Goal: Task Accomplishment & Management: Complete application form

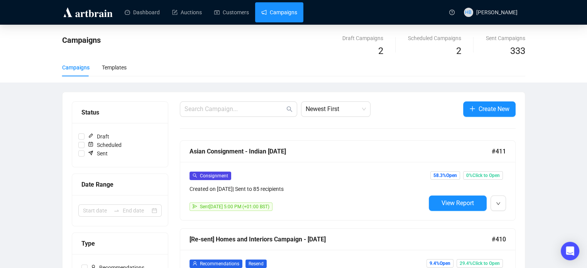
scroll to position [3, 0]
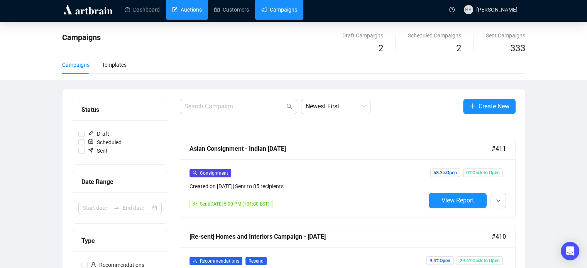
click at [182, 10] on link "Auctions" at bounding box center [187, 10] width 30 height 20
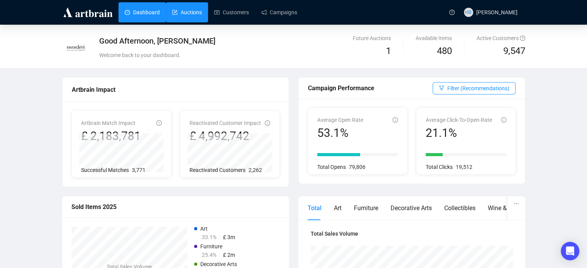
click at [187, 17] on link "Auctions" at bounding box center [187, 12] width 30 height 20
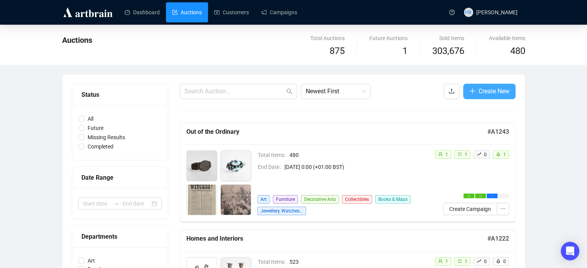
click at [501, 94] on span "Create New" at bounding box center [493, 91] width 31 height 10
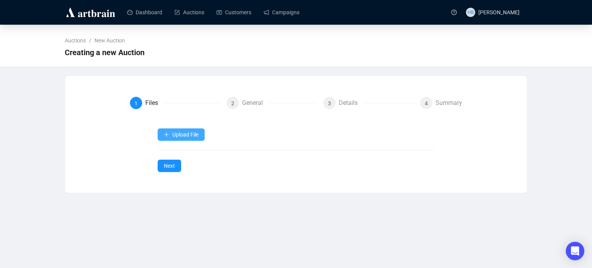
click at [185, 133] on span "Upload File" at bounding box center [185, 135] width 26 height 6
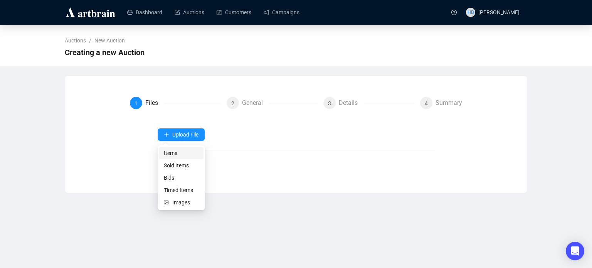
click at [177, 153] on span "Items" at bounding box center [181, 153] width 35 height 8
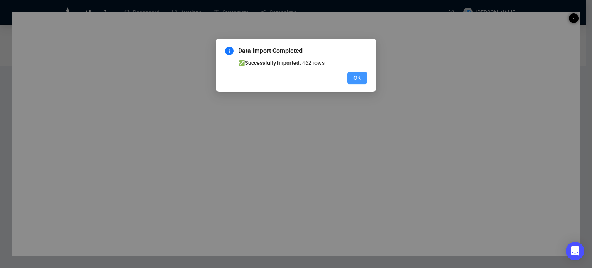
click at [354, 80] on span "OK" at bounding box center [357, 78] width 7 height 8
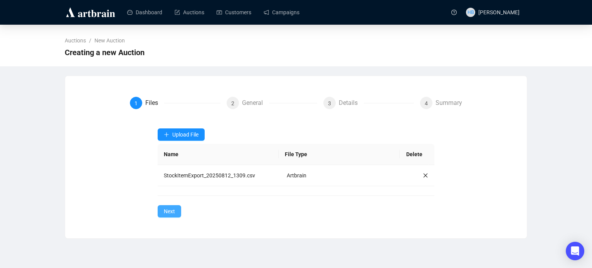
click at [167, 212] on span "Next" at bounding box center [169, 211] width 11 height 8
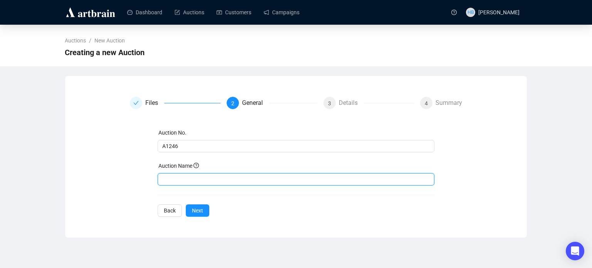
click at [180, 183] on input "text" at bounding box center [296, 179] width 277 height 12
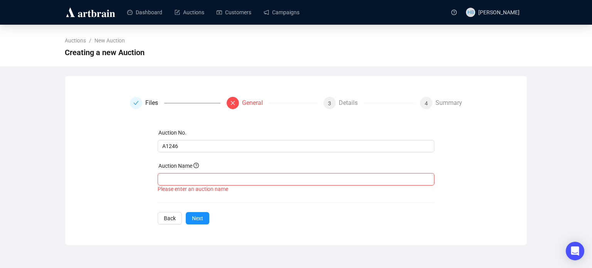
paste input "[PERSON_NAME] | Nature Follows Form"
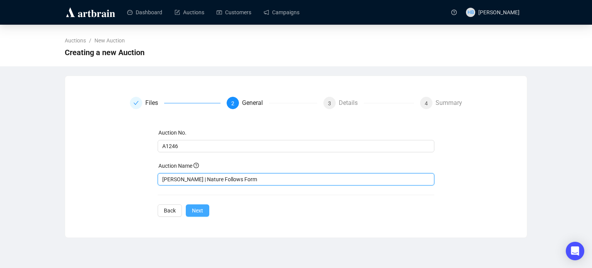
type input "[PERSON_NAME] | Nature Follows Form"
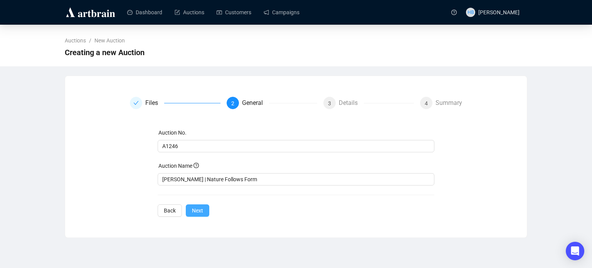
click at [201, 212] on span "Next" at bounding box center [197, 210] width 11 height 8
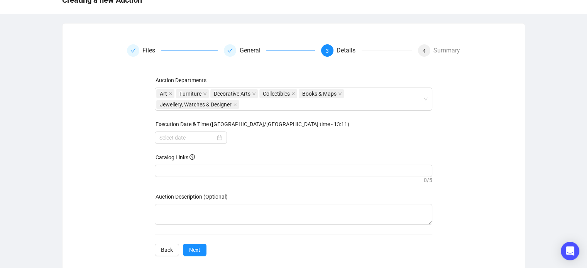
scroll to position [53, 0]
click at [190, 142] on div at bounding box center [191, 137] width 72 height 12
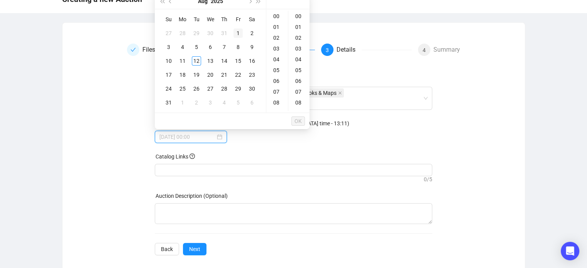
type input "[DATE] 00:00"
click at [250, 3] on button "Next month (PageDown)" at bounding box center [249, 0] width 8 height 15
click at [209, 74] on div "24" at bounding box center [210, 74] width 9 height 9
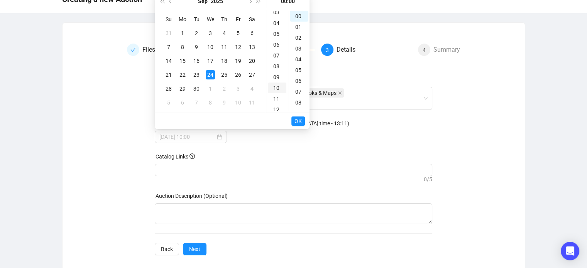
click at [278, 86] on div "10" at bounding box center [277, 88] width 19 height 11
type input "[DATE] 10:00"
click at [296, 120] on span "OK" at bounding box center [297, 121] width 7 height 15
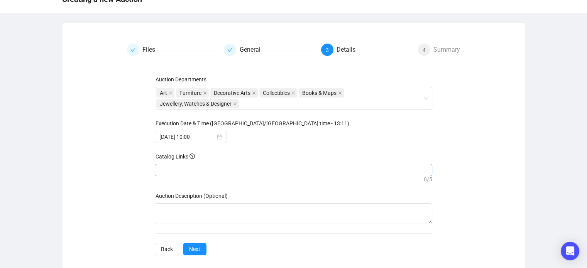
click at [192, 166] on div at bounding box center [293, 170] width 274 height 11
paste input "[URL][DOMAIN_NAME][PERSON_NAME]"
type input "[URL][DOMAIN_NAME][PERSON_NAME]"
click at [196, 246] on span "Next" at bounding box center [194, 249] width 11 height 8
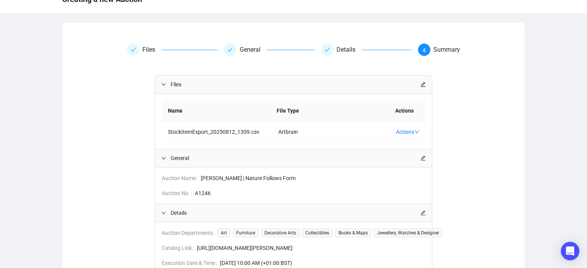
scroll to position [120, 0]
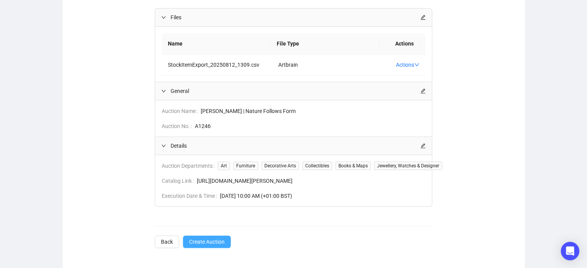
click at [206, 244] on span "Create Auction" at bounding box center [206, 242] width 35 height 8
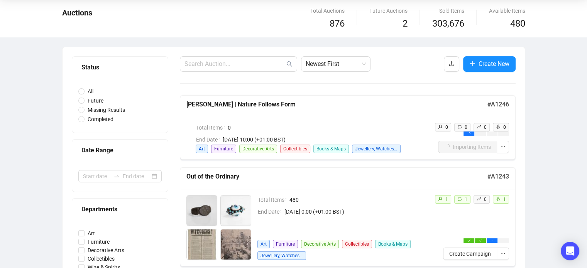
scroll to position [23, 0]
